Goal: Register for event/course

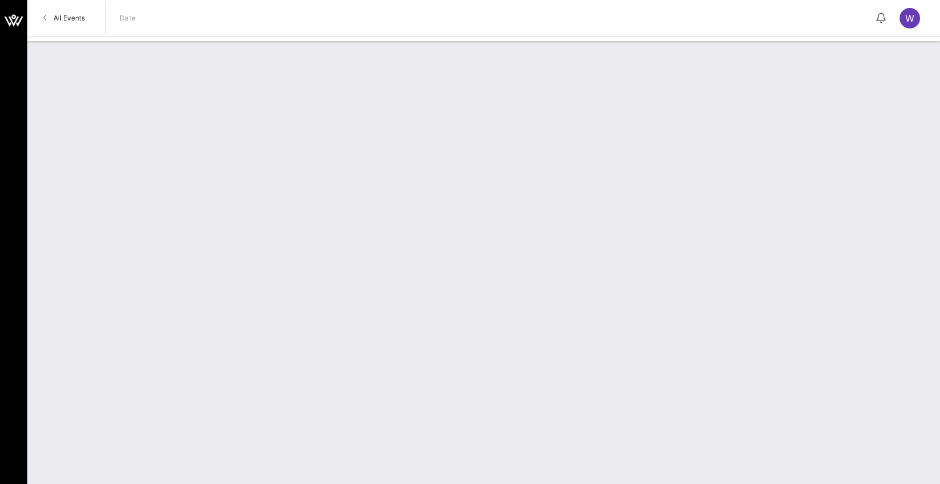
click at [361, 68] on div at bounding box center [483, 263] width 913 height 443
click at [40, 20] on link "All Events" at bounding box center [63, 18] width 55 height 18
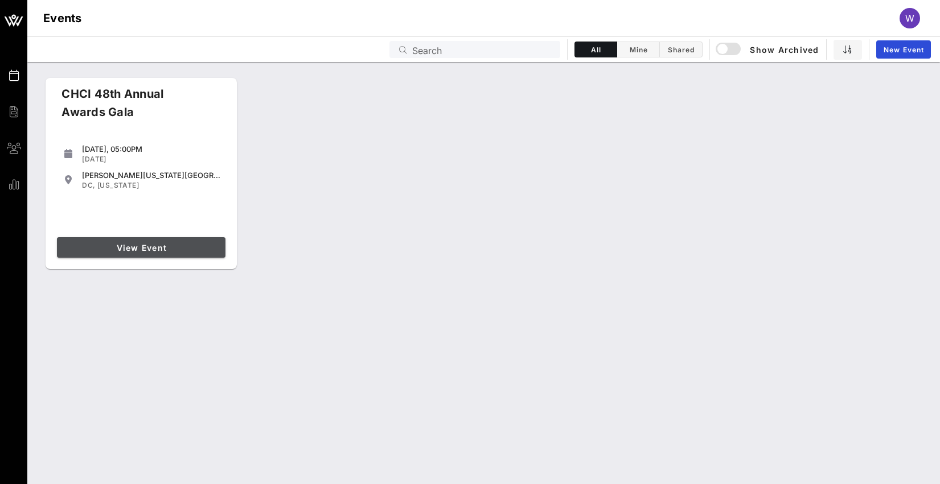
click at [154, 246] on span "View Event" at bounding box center [140, 248] width 159 height 10
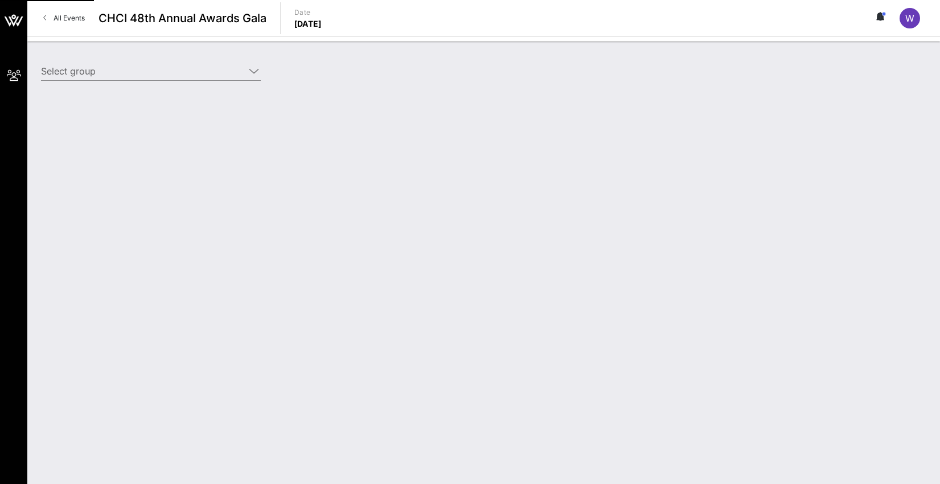
type input "Genentech (Genentech) [[PERSON_NAME], [EMAIL_ADDRESS][DOMAIN_NAME]]"
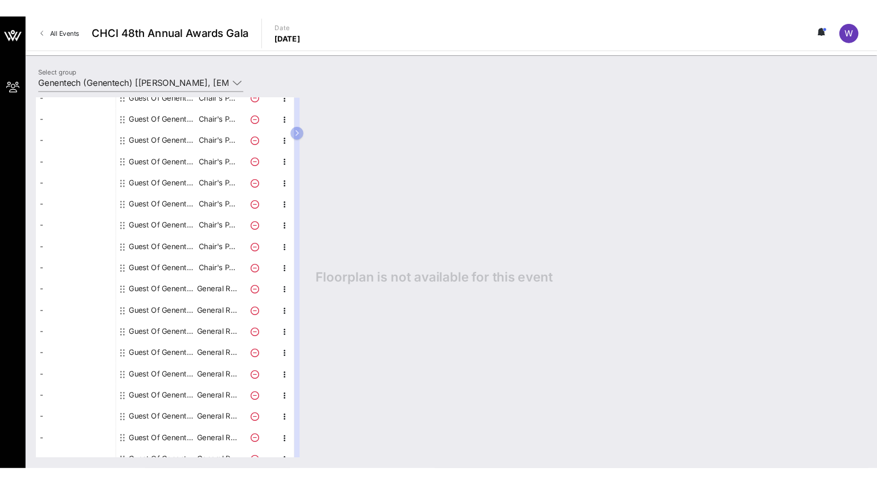
scroll to position [162, 0]
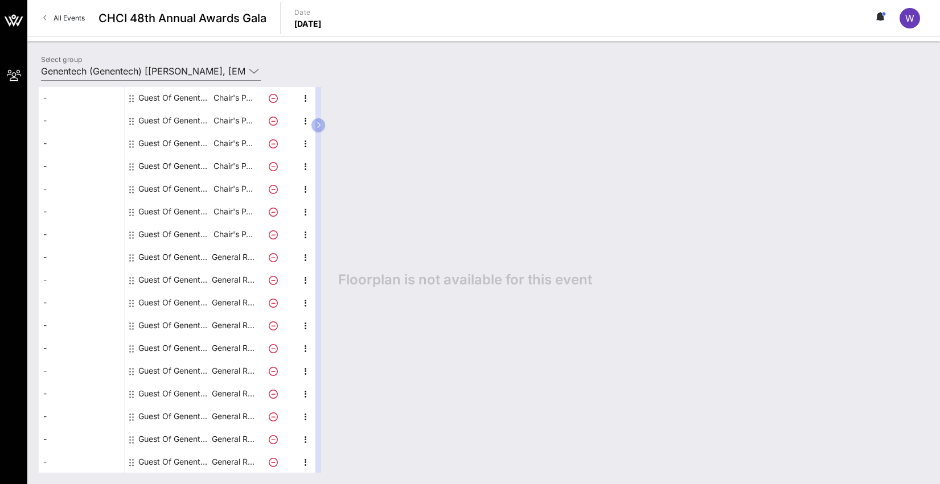
click at [161, 97] on div "Guest Of Genentech" at bounding box center [174, 98] width 72 height 23
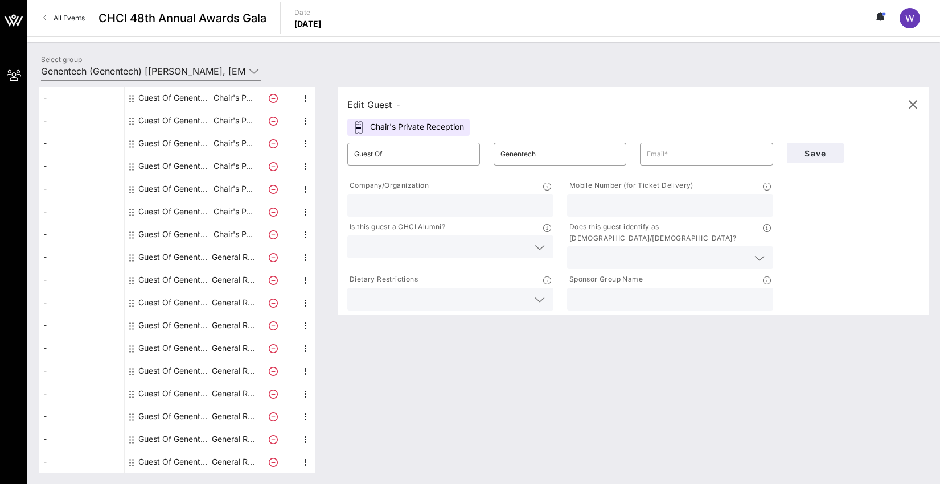
click at [617, 202] on input "text" at bounding box center [670, 205] width 192 height 15
click at [758, 252] on icon at bounding box center [759, 259] width 10 height 14
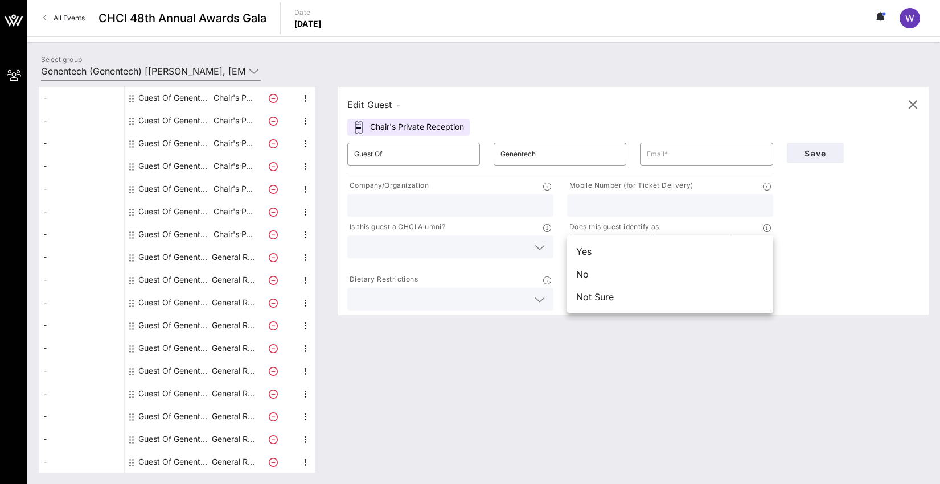
click at [815, 237] on div "Save" at bounding box center [853, 224] width 146 height 177
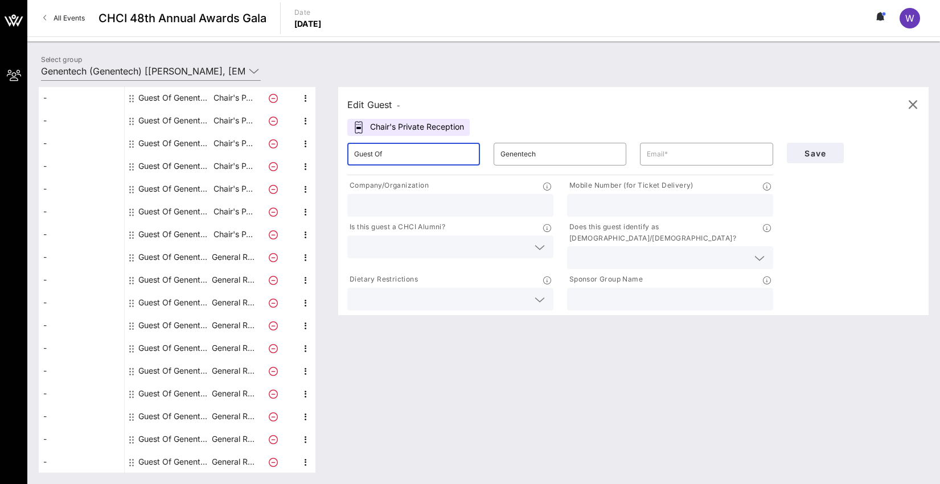
click at [387, 154] on input "Guest Of" at bounding box center [413, 154] width 119 height 18
click at [375, 154] on input "Guest Of" at bounding box center [413, 154] width 119 height 18
type input "Guest Of"
click at [377, 137] on div "​ Guest Of" at bounding box center [413, 154] width 146 height 36
click at [372, 125] on div "Chair's Private Reception" at bounding box center [408, 127] width 122 height 17
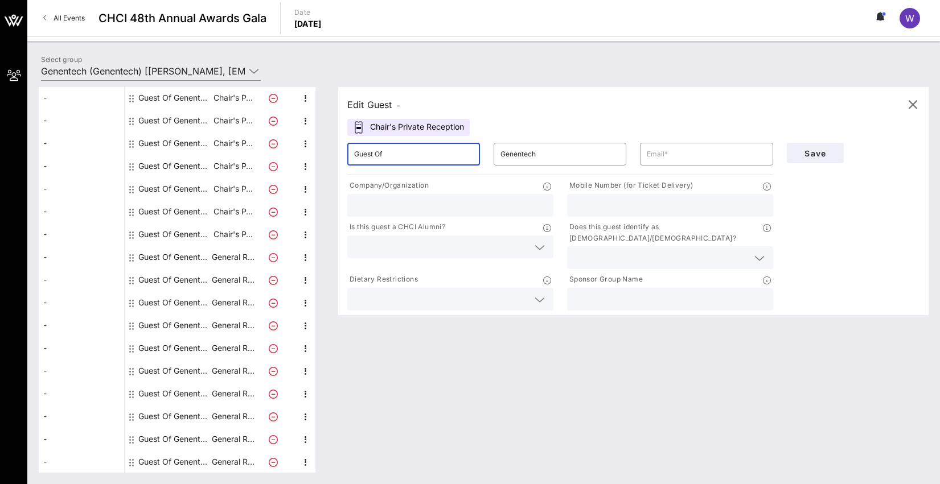
click at [429, 152] on input "Guest Of" at bounding box center [413, 154] width 119 height 18
click at [406, 122] on div "Chair's Private Reception" at bounding box center [408, 127] width 122 height 17
click at [392, 155] on input "Guest Of" at bounding box center [413, 154] width 119 height 18
click at [531, 159] on input "Genentech" at bounding box center [559, 154] width 119 height 18
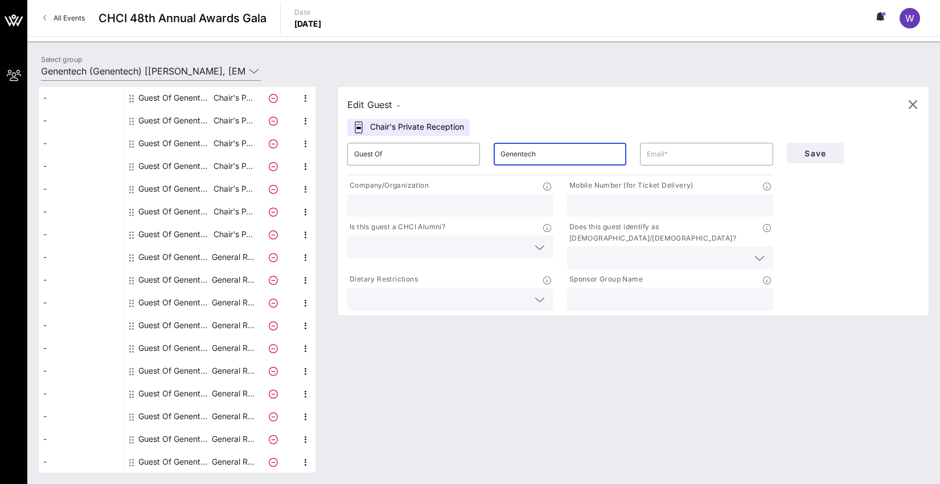
click at [531, 159] on input "Genentech" at bounding box center [559, 154] width 119 height 18
click at [462, 183] on div "Company/Organization" at bounding box center [450, 187] width 206 height 14
click at [588, 292] on input "text" at bounding box center [670, 299] width 192 height 15
click at [765, 277] on icon at bounding box center [767, 281] width 8 height 8
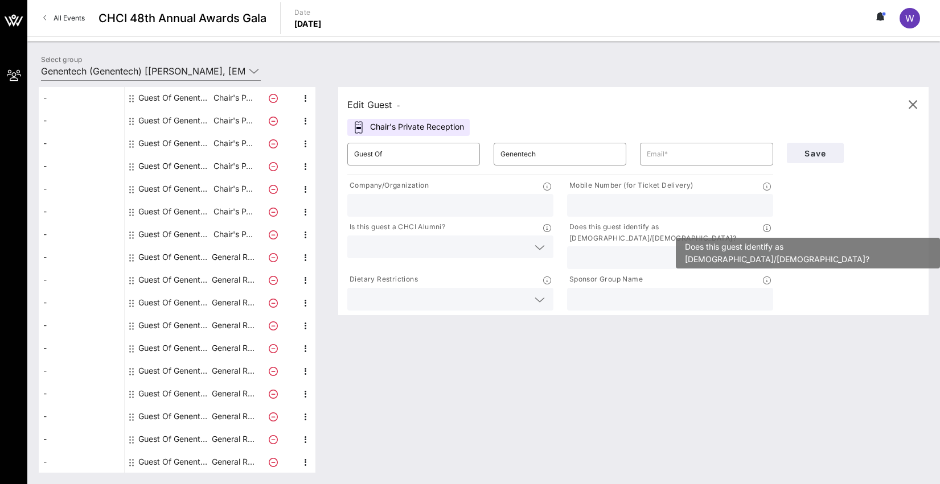
click at [765, 226] on icon at bounding box center [767, 228] width 8 height 8
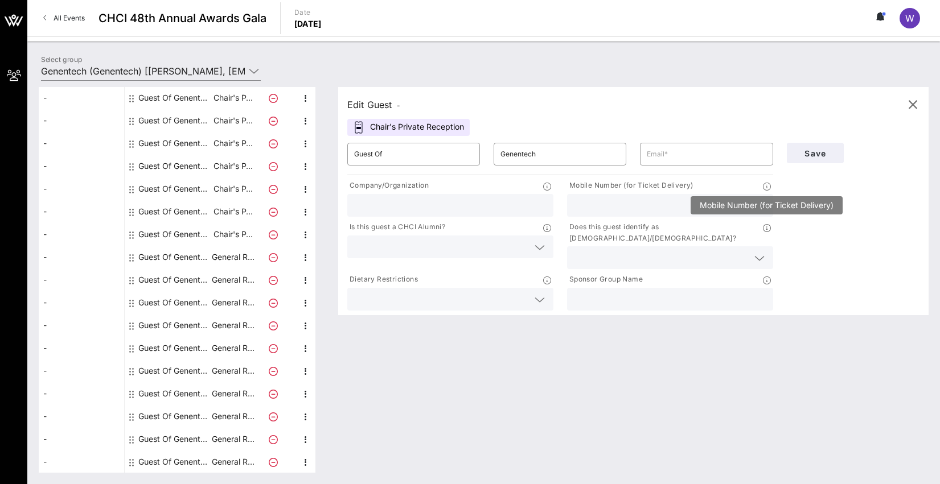
click at [766, 187] on icon at bounding box center [767, 187] width 8 height 8
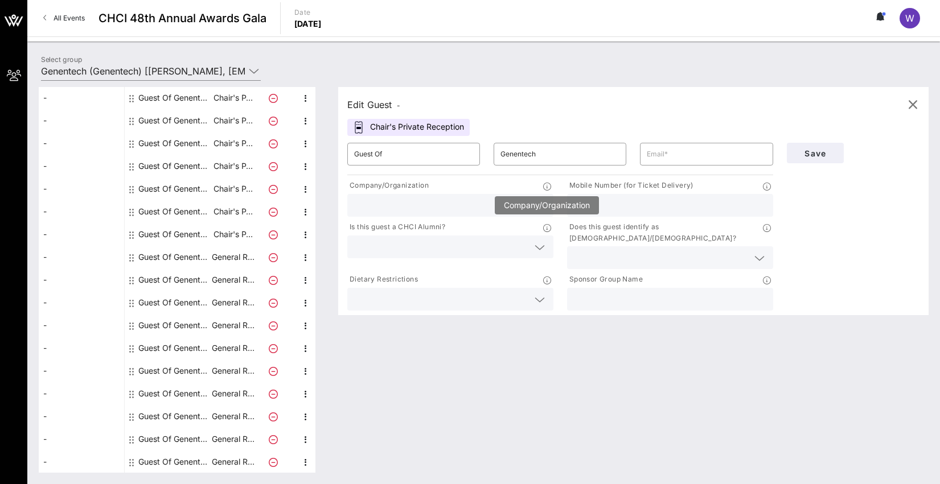
click at [545, 188] on icon at bounding box center [547, 187] width 8 height 8
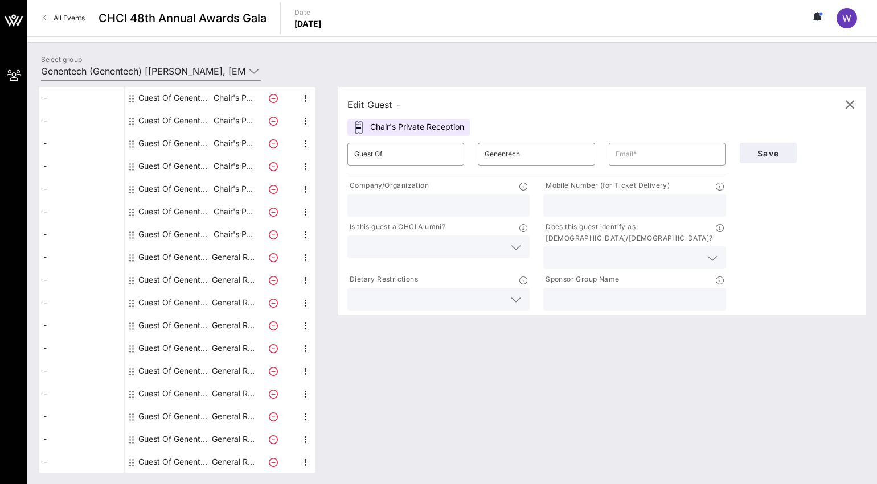
click at [43, 23] on link "All Events" at bounding box center [63, 18] width 55 height 18
